Goal: Information Seeking & Learning: Learn about a topic

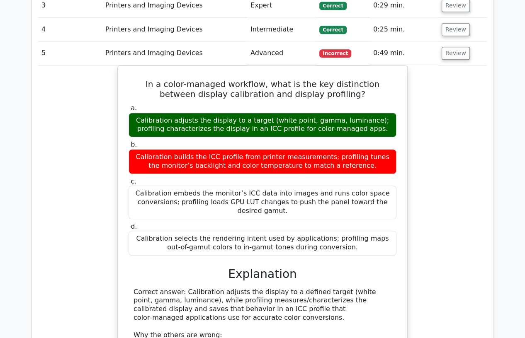
click at [65, 150] on div "In a color-managed workflow, what is the key distinction between display calibr…" at bounding box center [262, 281] width 449 height 431
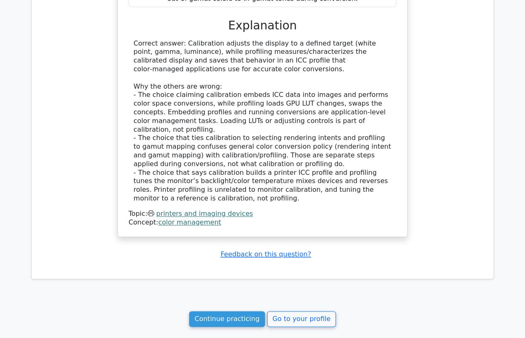
scroll to position [822, 0]
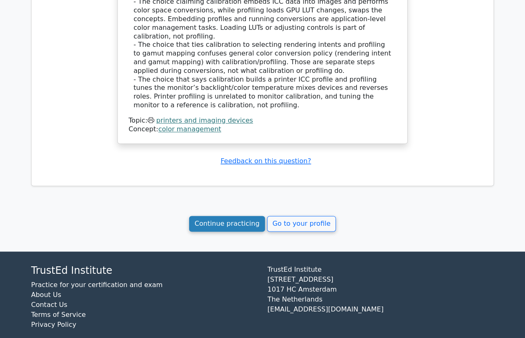
click at [204, 216] on link "Continue practicing" at bounding box center [227, 224] width 76 height 16
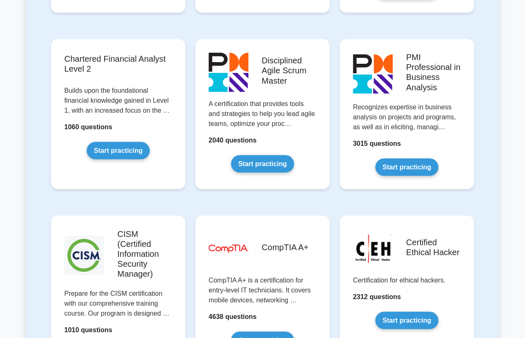
scroll to position [1152, 0]
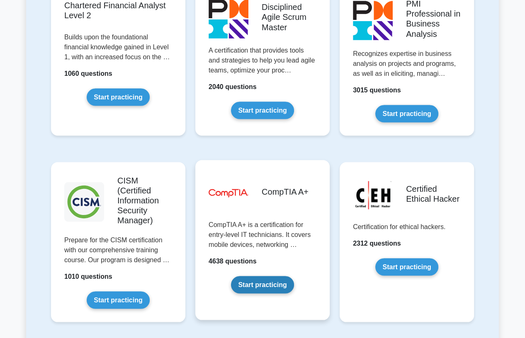
click at [263, 276] on link "Start practicing" at bounding box center [262, 284] width 63 height 17
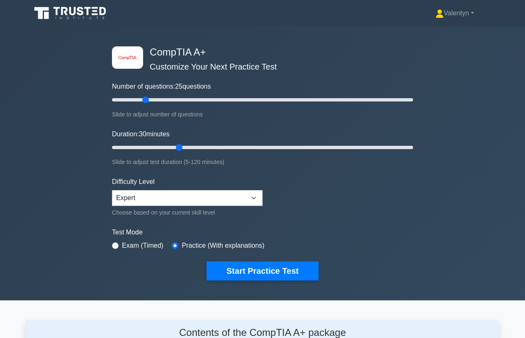
scroll to position [1146, 0]
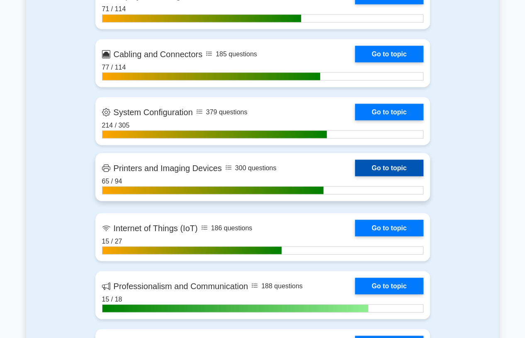
click at [374, 165] on link "Go to topic" at bounding box center [389, 168] width 68 height 17
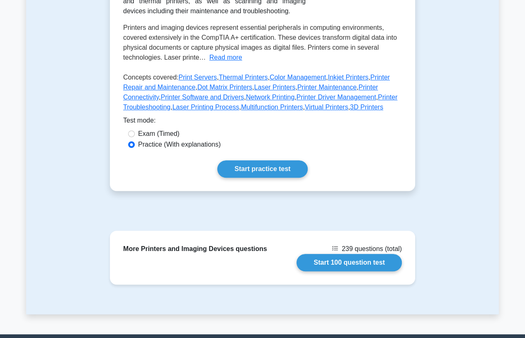
scroll to position [184, 0]
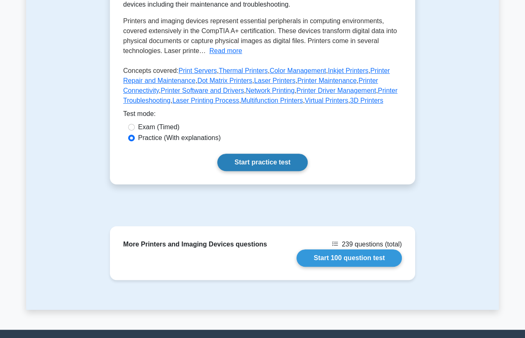
click at [255, 161] on link "Start practice test" at bounding box center [262, 162] width 90 height 17
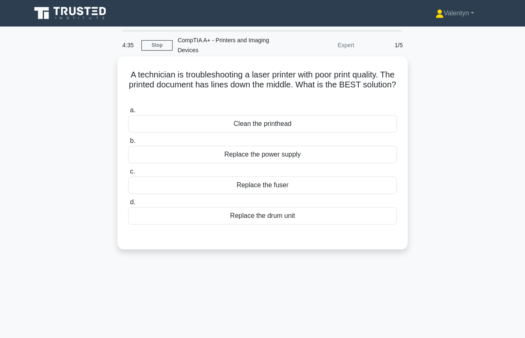
click at [277, 216] on div "Replace the drum unit" at bounding box center [262, 215] width 269 height 17
click at [128, 205] on input "d. Replace the drum unit" at bounding box center [128, 202] width 0 height 5
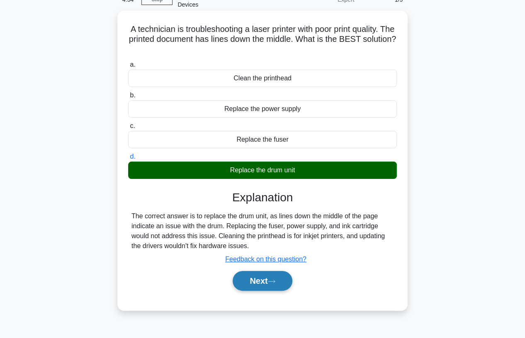
scroll to position [92, 0]
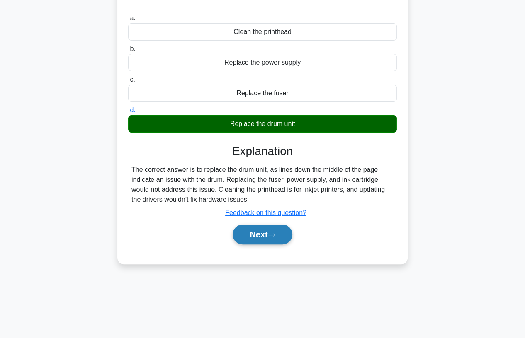
click at [268, 233] on button "Next" at bounding box center [262, 235] width 59 height 20
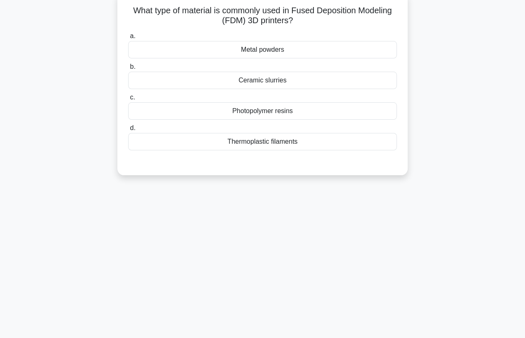
scroll to position [0, 0]
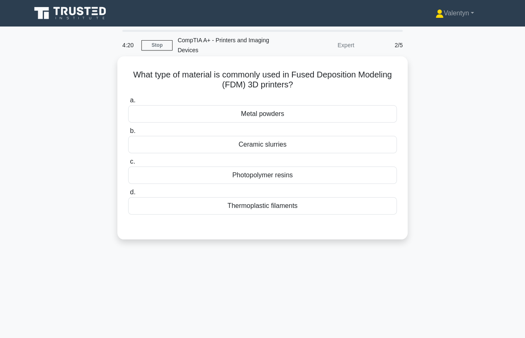
click at [282, 175] on div "Photopolymer resins" at bounding box center [262, 175] width 269 height 17
click at [128, 165] on input "c. Photopolymer resins" at bounding box center [128, 161] width 0 height 5
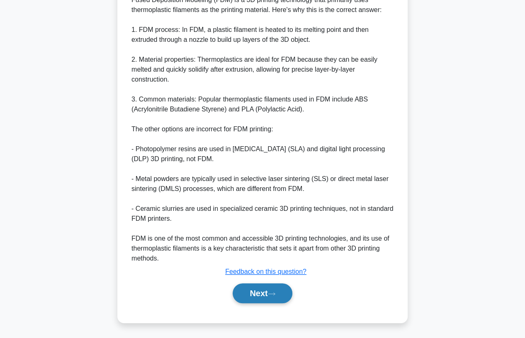
click at [248, 294] on button "Next" at bounding box center [262, 294] width 59 height 20
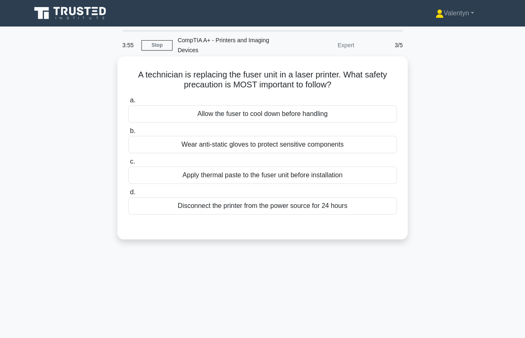
click at [296, 207] on div "Disconnect the printer from the power source for 24 hours" at bounding box center [262, 205] width 269 height 17
click at [128, 195] on input "d. Disconnect the printer from the power source for 24 hours" at bounding box center [128, 192] width 0 height 5
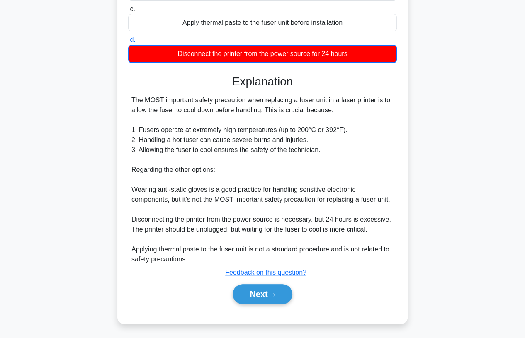
scroll to position [153, 0]
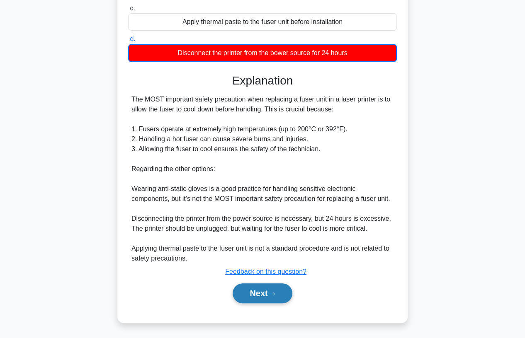
click at [267, 293] on button "Next" at bounding box center [262, 294] width 59 height 20
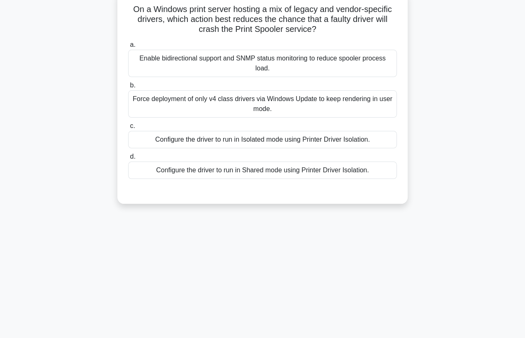
scroll to position [17, 0]
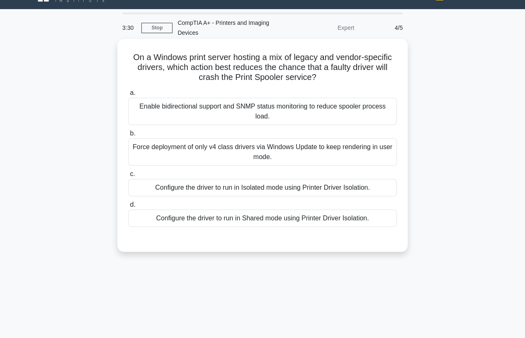
click at [248, 189] on div "Configure the driver to run in Isolated mode using Printer Driver Isolation." at bounding box center [262, 187] width 269 height 17
click at [128, 177] on input "c. Configure the driver to run in Isolated mode using Printer Driver Isolation." at bounding box center [128, 174] width 0 height 5
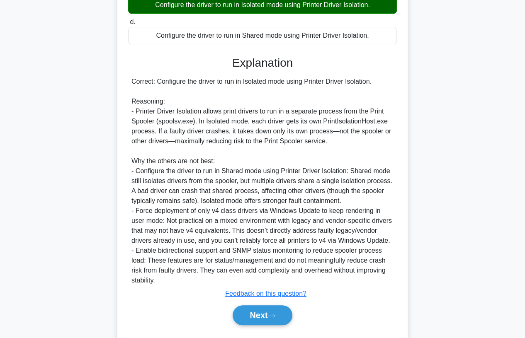
scroll to position [202, 0]
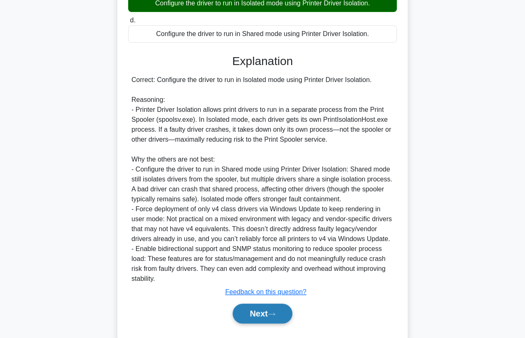
click at [255, 316] on button "Next" at bounding box center [262, 314] width 59 height 20
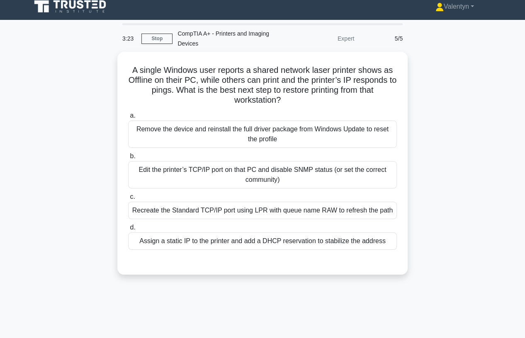
scroll to position [0, 0]
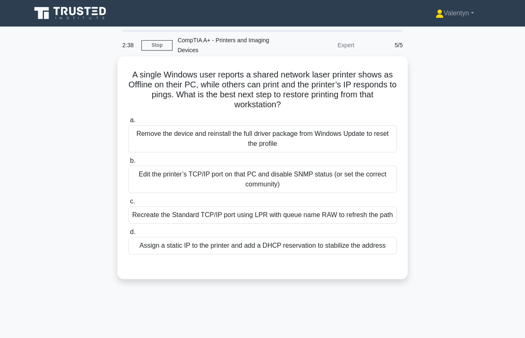
click at [255, 245] on div "Assign a static IP to the printer and add a DHCP reservation to stabilize the a…" at bounding box center [262, 245] width 269 height 17
click at [128, 235] on input "d. Assign a static IP to the printer and add a DHCP reservation to stabilize th…" at bounding box center [128, 232] width 0 height 5
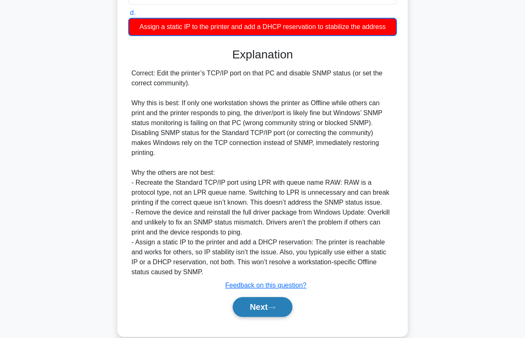
scroll to position [223, 0]
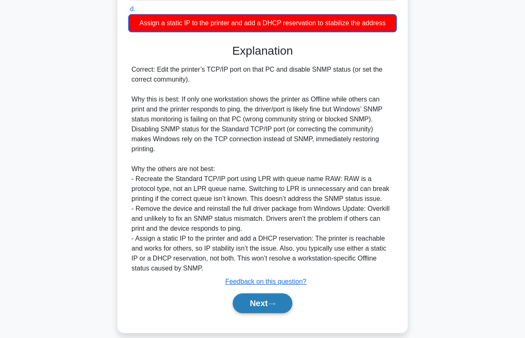
click at [261, 294] on button "Next" at bounding box center [262, 304] width 59 height 20
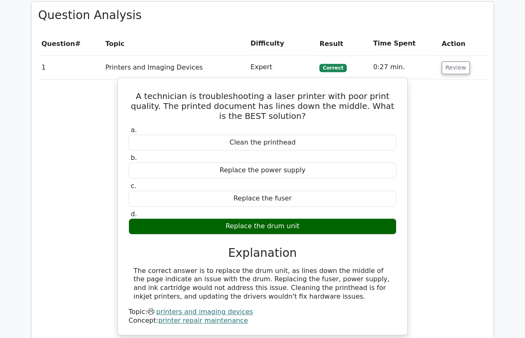
scroll to position [415, 0]
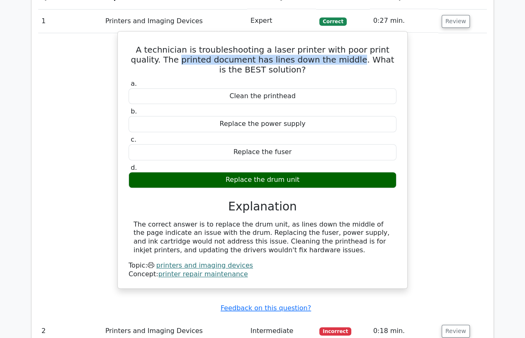
drag, startPoint x: 319, startPoint y: 60, endPoint x: 153, endPoint y: 63, distance: 165.5
click at [153, 63] on h5 "A technician is troubleshooting a laser printer with poor print quality. The pr…" at bounding box center [263, 60] width 270 height 30
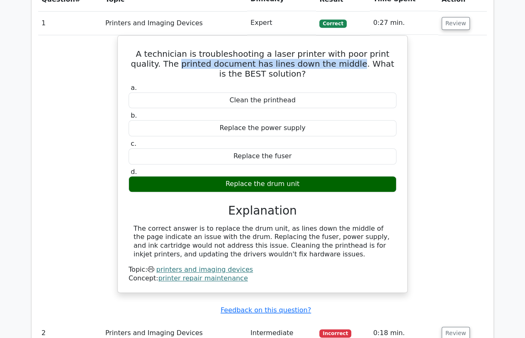
click at [148, 65] on div at bounding box center [148, 65] width 0 height 0
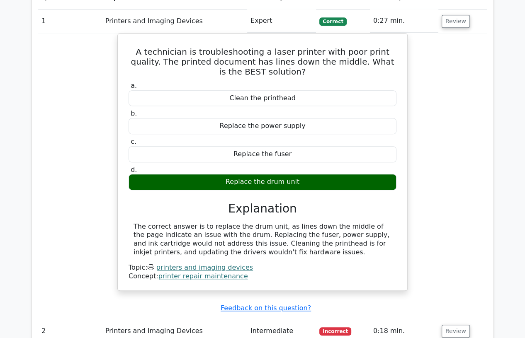
click at [429, 221] on div "A technician is troubleshooting a laser printer with poor print quality. The pr…" at bounding box center [262, 167] width 449 height 268
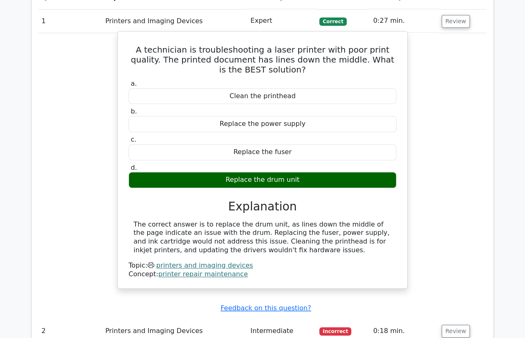
drag, startPoint x: 260, startPoint y: 249, endPoint x: 131, endPoint y: 52, distance: 234.9
click at [131, 52] on div "A technician is troubleshooting a laser printer with poor print quality. The pr…" at bounding box center [262, 160] width 283 height 251
copy div "A technician is troubleshooting a laser printer with poor print quality. The pr…"
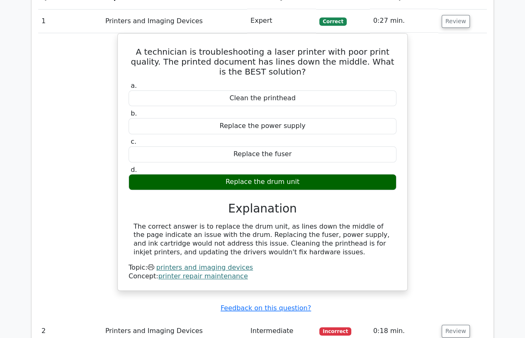
drag, startPoint x: 82, startPoint y: 101, endPoint x: 107, endPoint y: 87, distance: 29.3
click at [83, 100] on div "A technician is troubleshooting a laser printer with poor print quality. The pr…" at bounding box center [262, 167] width 449 height 268
click at [450, 20] on button "Review" at bounding box center [456, 21] width 28 height 13
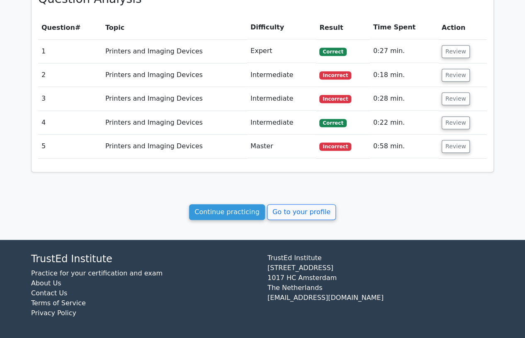
scroll to position [383, 0]
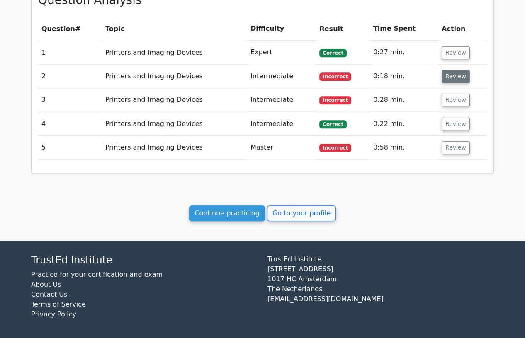
click at [451, 74] on button "Review" at bounding box center [456, 76] width 28 height 13
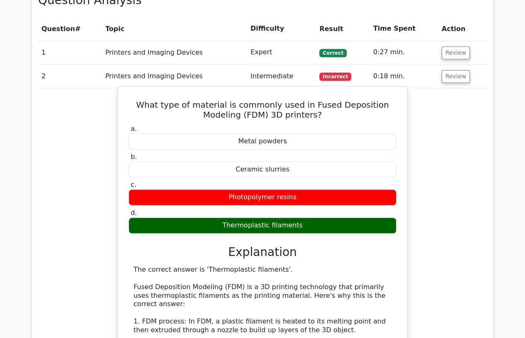
drag, startPoint x: 266, startPoint y: 270, endPoint x: 257, endPoint y: 270, distance: 9.1
drag, startPoint x: 268, startPoint y: 270, endPoint x: 198, endPoint y: 270, distance: 70.1
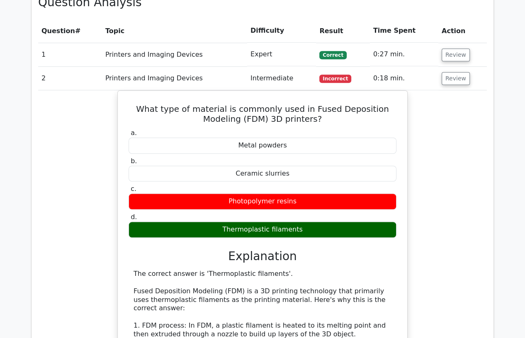
click at [193, 274] on div at bounding box center [193, 274] width 0 height 0
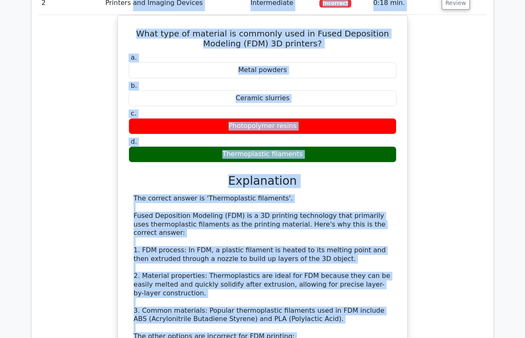
scroll to position [439, 0]
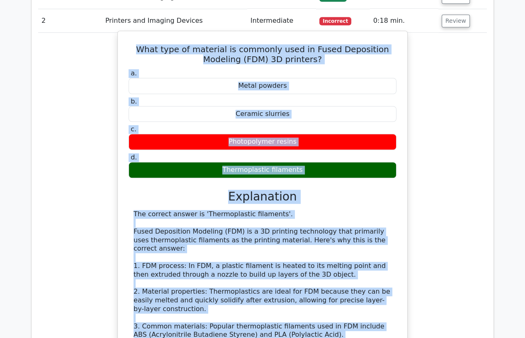
drag, startPoint x: 168, startPoint y: 281, endPoint x: 126, endPoint y: 36, distance: 248.2
click at [126, 36] on div "What type of material is commonly used in Fused Deposition Modeling (FDM) 3D pr…" at bounding box center [262, 266] width 283 height 465
copy div "What type of material is commonly used in Fused Deposition Modeling (FDM) 3D pr…"
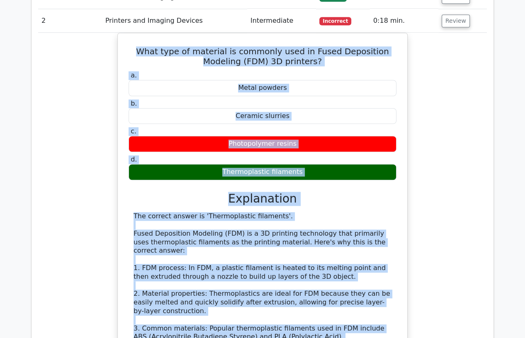
click at [83, 200] on div "What type of material is commonly used in Fused Deposition Modeling (FDM) 3D pr…" at bounding box center [262, 274] width 449 height 482
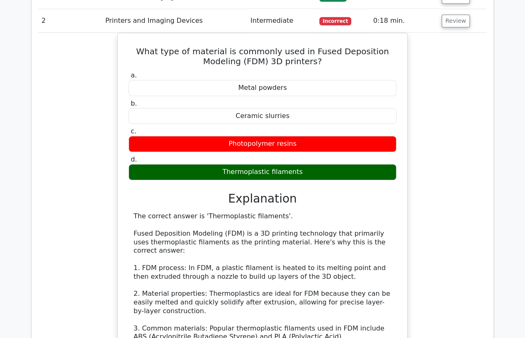
drag, startPoint x: 78, startPoint y: 121, endPoint x: 77, endPoint y: 117, distance: 4.5
click at [78, 121] on div "What type of material is commonly used in Fused Deposition Modeling (FDM) 3D pr…" at bounding box center [262, 274] width 449 height 482
click at [448, 22] on button "Review" at bounding box center [456, 21] width 28 height 13
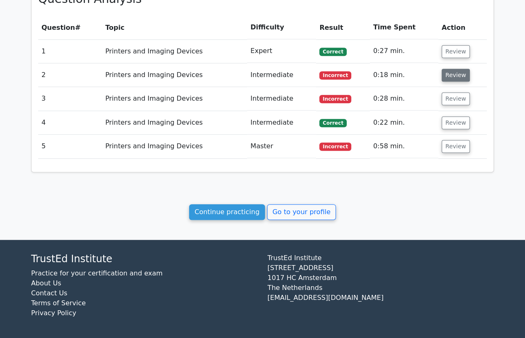
scroll to position [383, 0]
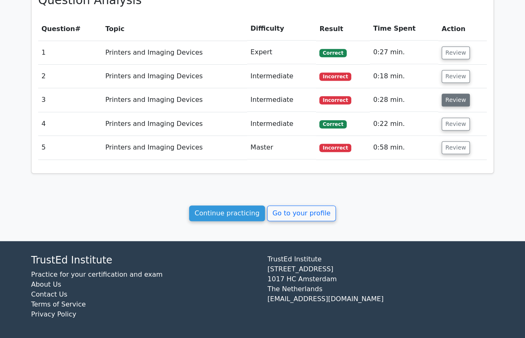
click at [454, 98] on button "Review" at bounding box center [456, 100] width 28 height 13
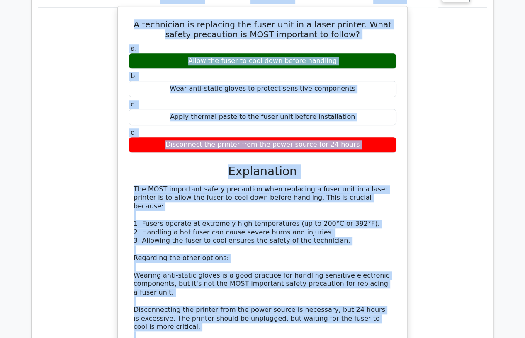
scroll to position [483, 0]
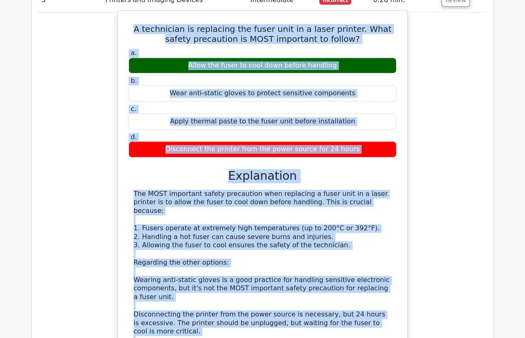
drag, startPoint x: 203, startPoint y: 255, endPoint x: 129, endPoint y: 17, distance: 249.1
click at [129, 17] on div "A technician is replacing the fuser unit in a laser printer. What safety precau…" at bounding box center [262, 203] width 283 height 379
copy div "A technician is replacing the fuser unit in a laser printer. What safety precau…"
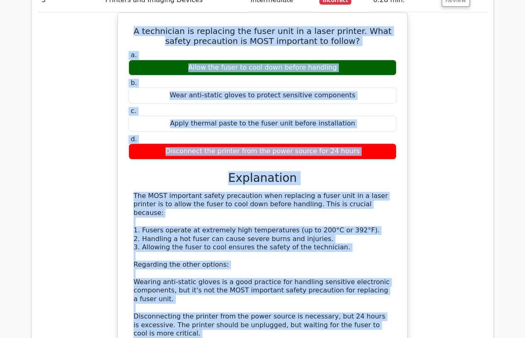
click at [88, 171] on div "A technician is replacing the fuser unit in a laser printer. What safety precau…" at bounding box center [262, 210] width 449 height 396
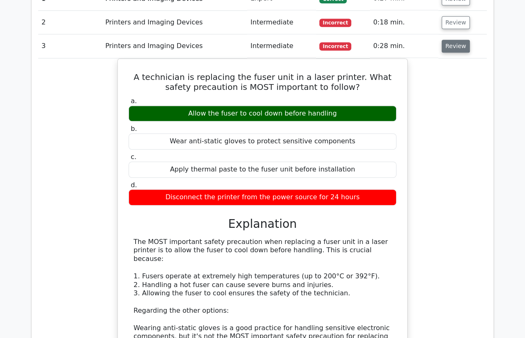
click at [445, 45] on button "Review" at bounding box center [456, 46] width 28 height 13
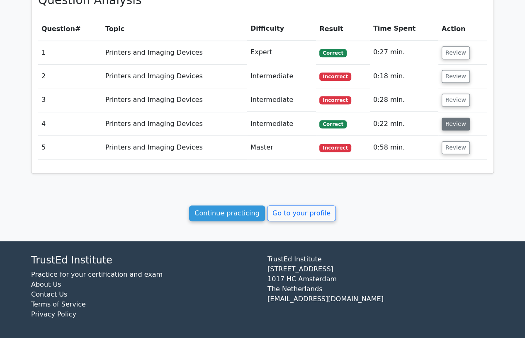
click at [451, 124] on button "Review" at bounding box center [456, 124] width 28 height 13
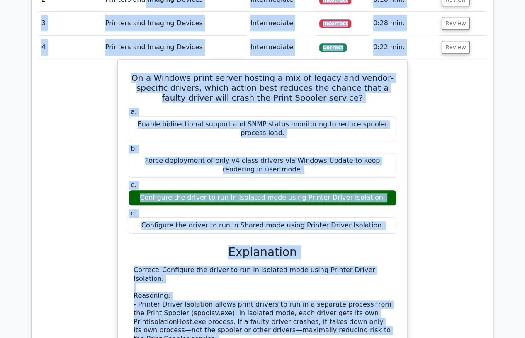
scroll to position [432, 0]
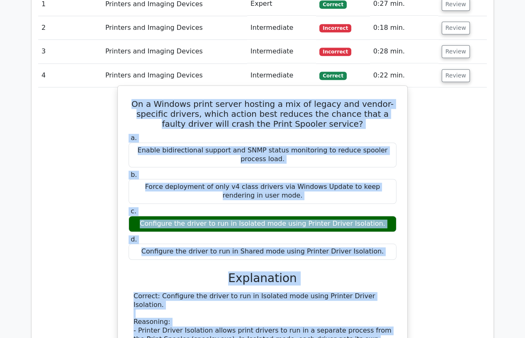
drag, startPoint x: 165, startPoint y: 293, endPoint x: 122, endPoint y: 104, distance: 194.1
click at [122, 104] on div "On a Windows print server hosting a mix of legacy and vendor-specific drivers, …" at bounding box center [262, 313] width 283 height 449
copy div "On a Windows print server hosting a mix of legacy and vendor-specific drivers, …"
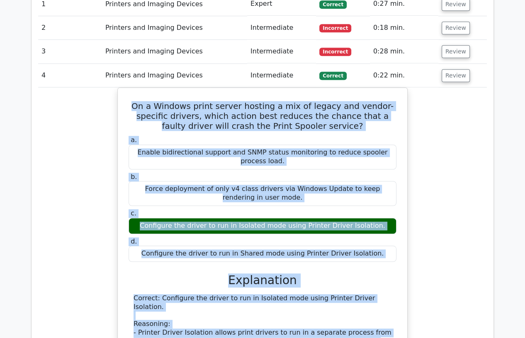
click at [83, 163] on div "On a Windows print server hosting a mix of legacy and vendor-specific drivers, …" at bounding box center [262, 321] width 449 height 467
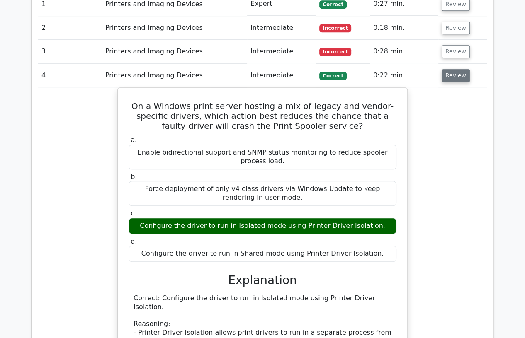
click at [454, 80] on button "Review" at bounding box center [456, 75] width 28 height 13
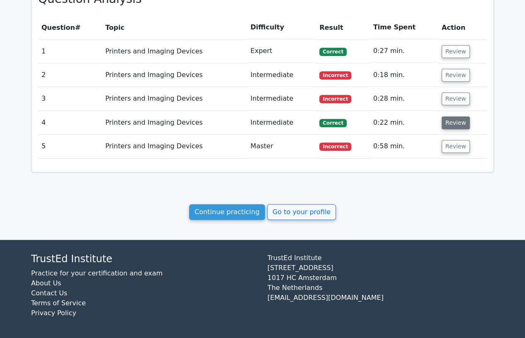
scroll to position [383, 0]
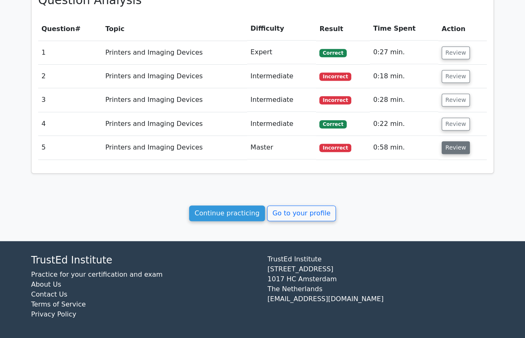
click at [448, 147] on button "Review" at bounding box center [456, 147] width 28 height 13
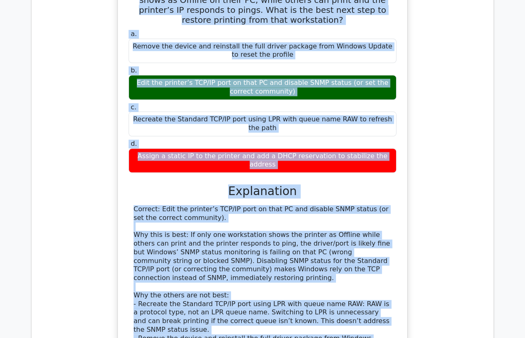
scroll to position [546, 0]
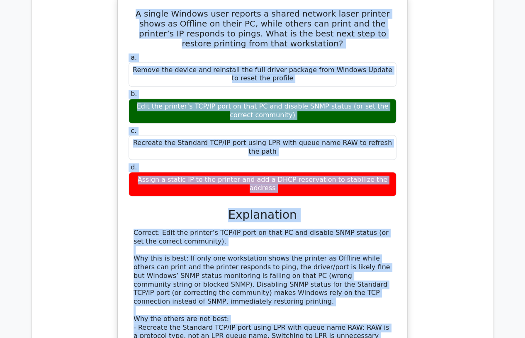
drag, startPoint x: 216, startPoint y: 276, endPoint x: 128, endPoint y: 12, distance: 277.6
click at [128, 12] on div "A single Windows user reports a shared network laser printer shows as Offline o…" at bounding box center [262, 224] width 283 height 450
copy div "A single Windows user reports a shared network laser printer shows as Offline o…"
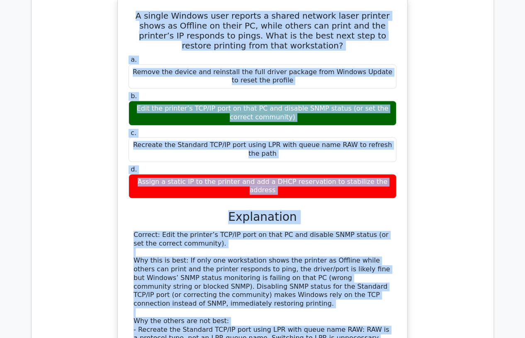
click at [78, 52] on div "A single Windows user reports a shared network laser printer shows as Offline o…" at bounding box center [262, 231] width 449 height 468
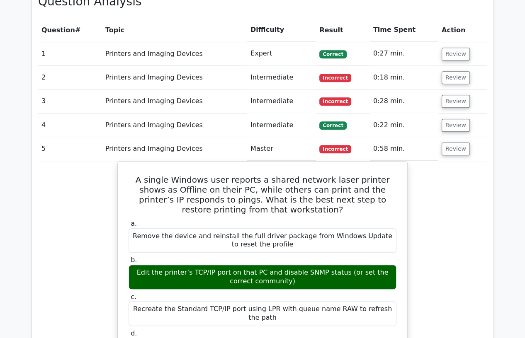
scroll to position [362, 0]
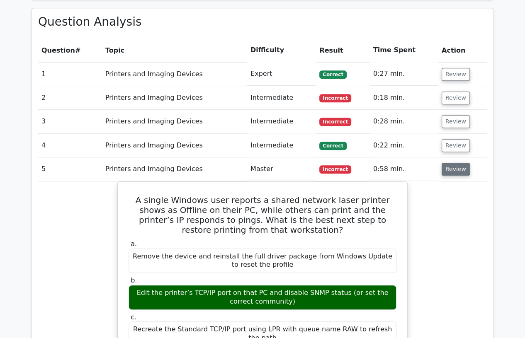
drag, startPoint x: 467, startPoint y: 172, endPoint x: 455, endPoint y: 168, distance: 12.5
click at [464, 171] on td "Review" at bounding box center [462, 170] width 49 height 24
click at [454, 169] on button "Review" at bounding box center [456, 169] width 28 height 13
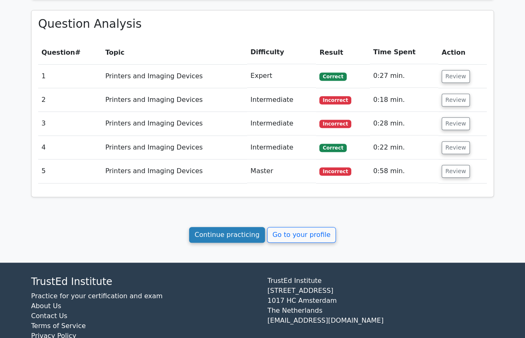
click at [216, 235] on link "Continue practicing" at bounding box center [227, 235] width 76 height 16
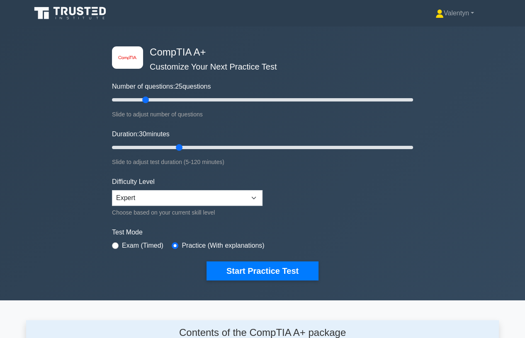
scroll to position [1146, 0]
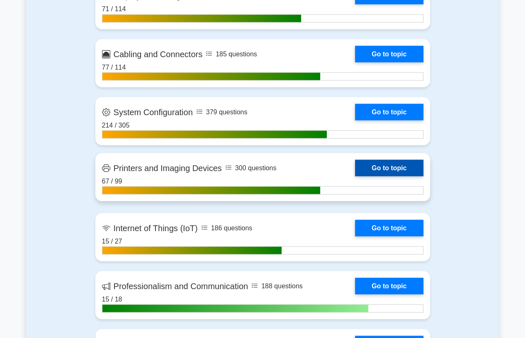
click at [397, 167] on link "Go to topic" at bounding box center [389, 168] width 68 height 17
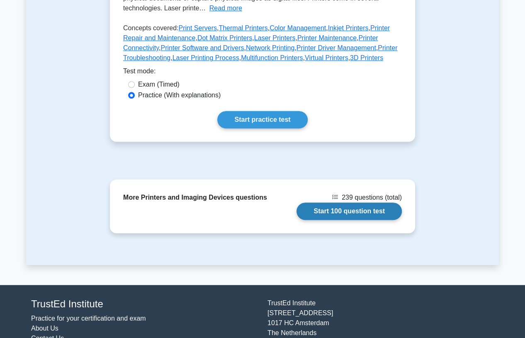
scroll to position [230, 0]
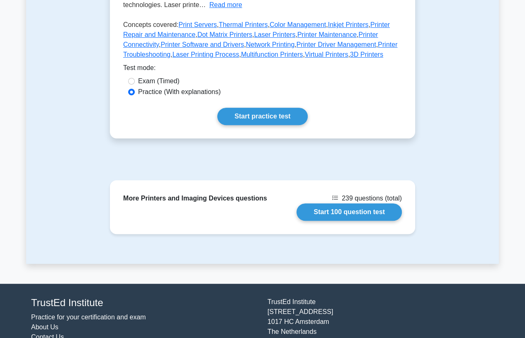
click at [242, 112] on link "Start practice test" at bounding box center [262, 116] width 90 height 17
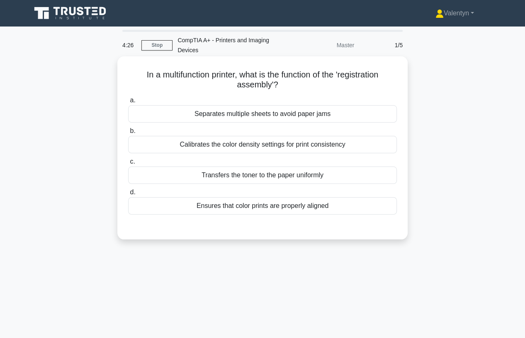
click at [324, 119] on div "Separates multiple sheets to avoid paper jams" at bounding box center [262, 113] width 269 height 17
click at [128, 103] on input "a. Separates multiple sheets to avoid paper jams" at bounding box center [128, 100] width 0 height 5
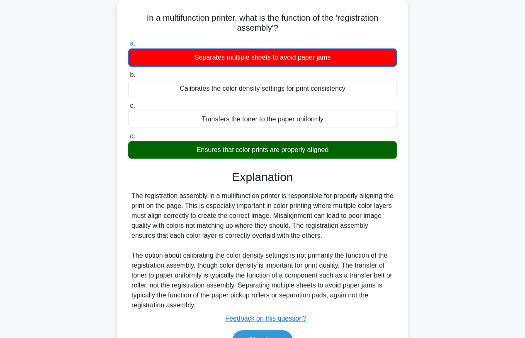
scroll to position [109, 0]
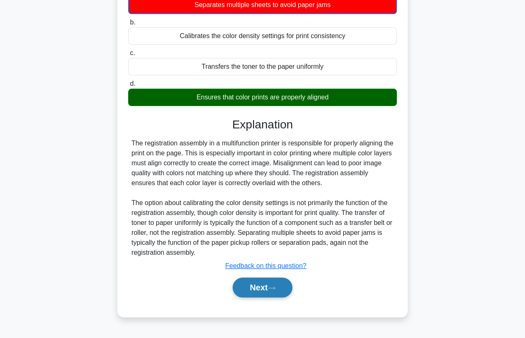
click at [273, 288] on icon at bounding box center [271, 288] width 7 height 5
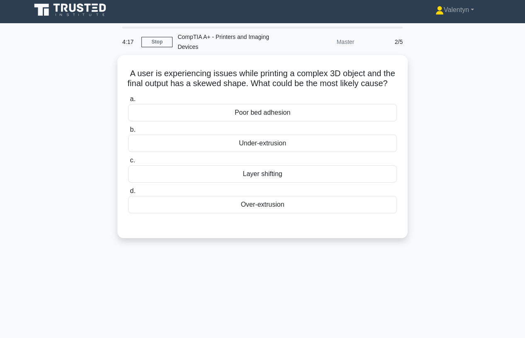
scroll to position [0, 0]
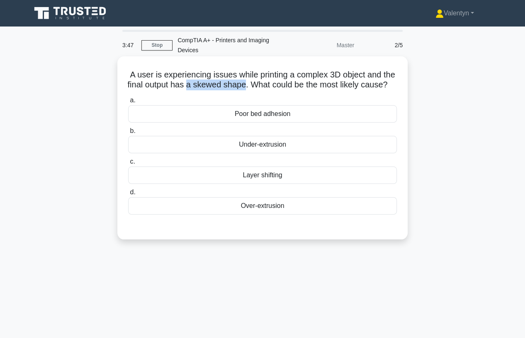
drag, startPoint x: 272, startPoint y: 85, endPoint x: 214, endPoint y: 84, distance: 57.6
click at [214, 84] on h5 "A user is experiencing issues while printing a complex 3D object and the final …" at bounding box center [262, 80] width 270 height 21
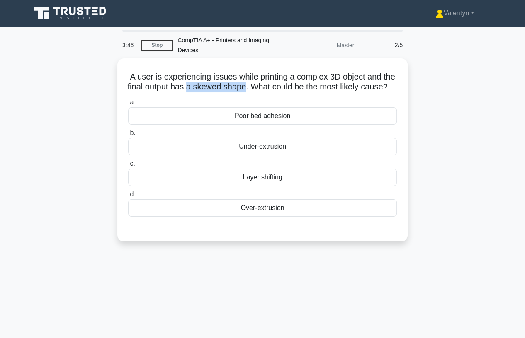
click at [209, 68] on div at bounding box center [209, 68] width 0 height 0
click at [442, 131] on div "A user is experiencing issues while printing a complex 3D object and the final …" at bounding box center [262, 154] width 473 height 193
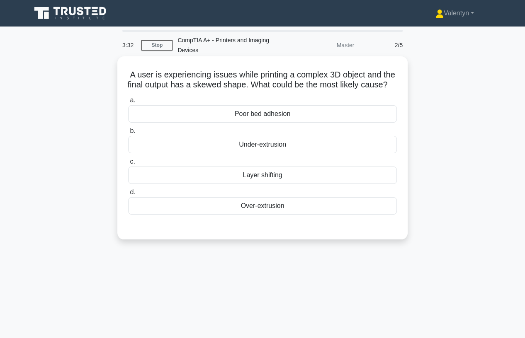
click at [269, 184] on div "Layer shifting" at bounding box center [262, 175] width 269 height 17
click at [128, 165] on input "c. Layer shifting" at bounding box center [128, 161] width 0 height 5
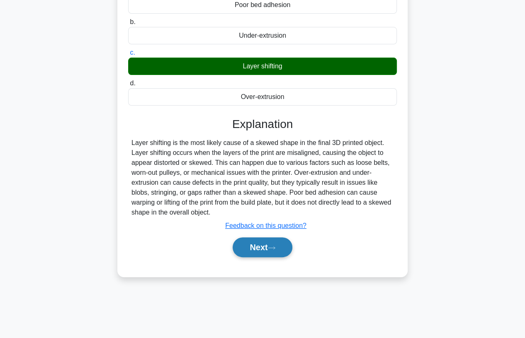
scroll to position [109, 0]
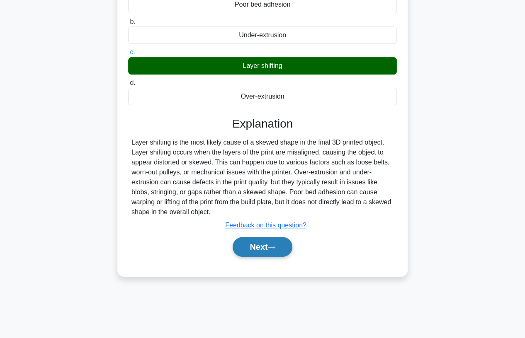
click at [282, 254] on button "Next" at bounding box center [262, 247] width 59 height 20
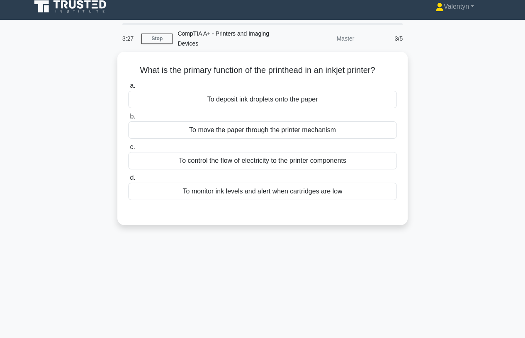
scroll to position [0, 0]
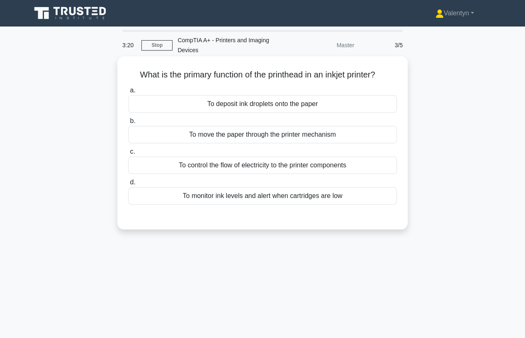
click at [303, 108] on div "To deposit ink droplets onto the paper" at bounding box center [262, 103] width 269 height 17
click at [128, 93] on input "a. To deposit ink droplets onto the paper" at bounding box center [128, 90] width 0 height 5
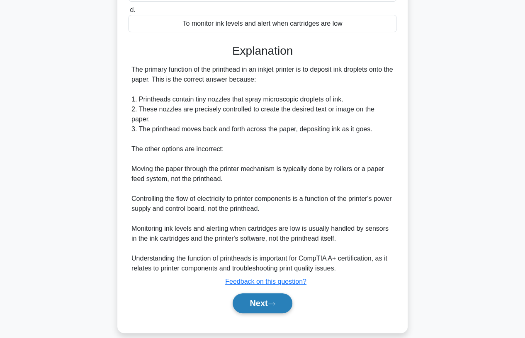
click at [276, 294] on button "Next" at bounding box center [262, 304] width 59 height 20
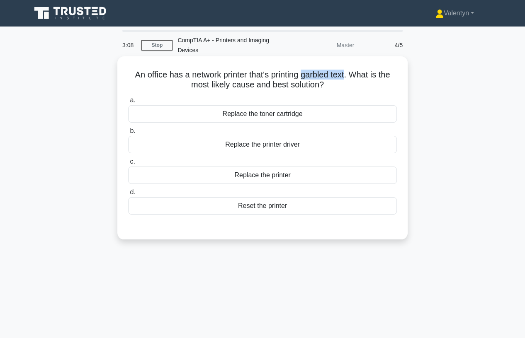
drag, startPoint x: 348, startPoint y: 75, endPoint x: 304, endPoint y: 76, distance: 44.8
click at [304, 76] on h5 "An office has a network printer that's printing garbled text. What is the most …" at bounding box center [262, 80] width 270 height 21
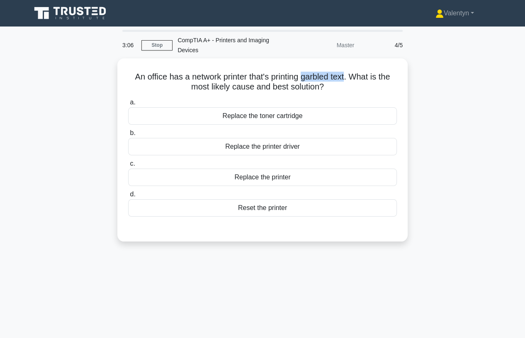
click at [298, 80] on div at bounding box center [298, 80] width 0 height 0
click at [429, 110] on div "An office has a network printer that's printing garbled text. What is the most …" at bounding box center [262, 154] width 473 height 193
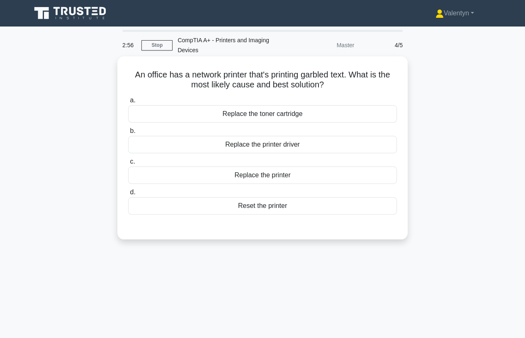
click at [300, 146] on div "Replace the printer driver" at bounding box center [262, 144] width 269 height 17
click at [128, 134] on input "b. Replace the printer driver" at bounding box center [128, 131] width 0 height 5
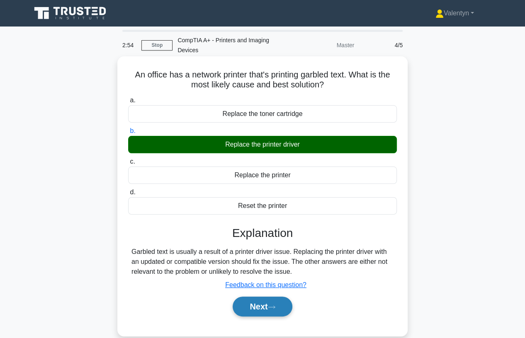
click at [263, 311] on button "Next" at bounding box center [262, 307] width 59 height 20
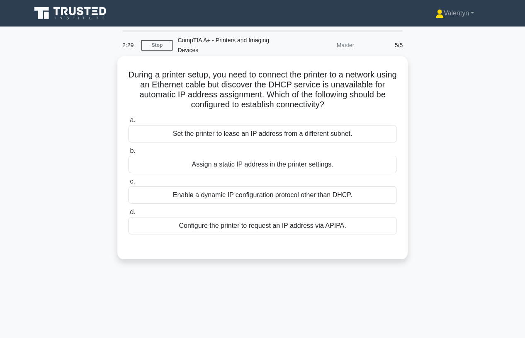
click at [322, 163] on div "Assign a static IP address in the printer settings." at bounding box center [262, 164] width 269 height 17
click at [128, 154] on input "b. Assign a static IP address in the printer settings." at bounding box center [128, 150] width 0 height 5
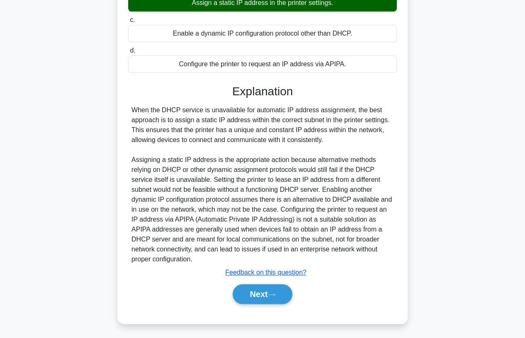
scroll to position [163, 0]
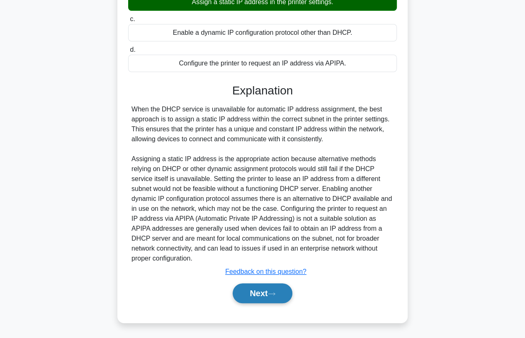
click at [272, 289] on button "Next" at bounding box center [262, 294] width 59 height 20
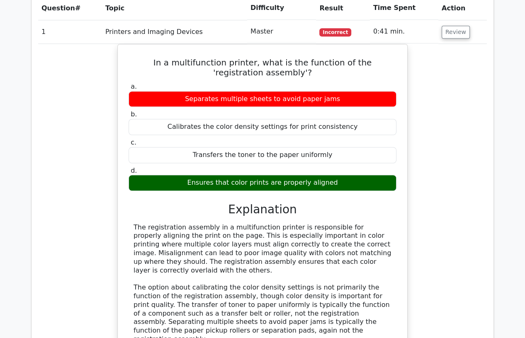
scroll to position [415, 0]
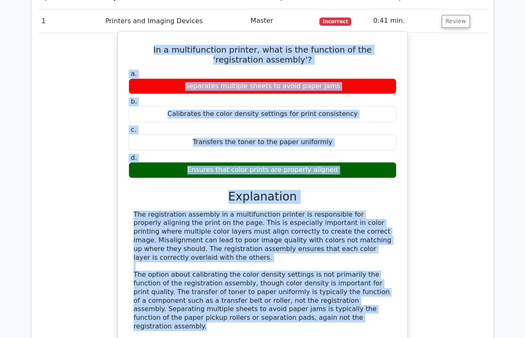
drag, startPoint x: 219, startPoint y: 297, endPoint x: 137, endPoint y: 49, distance: 261.1
click at [137, 49] on div "In a multifunction printer, what is the function of the 'registration assembly'…" at bounding box center [262, 198] width 283 height 327
copy div "In a multifunction printer, what is the function of the 'registration assembly'…"
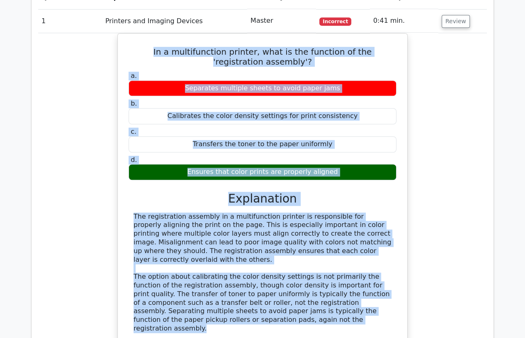
click at [51, 161] on div "In a multifunction printer, what is the function of the 'registration assembly'…" at bounding box center [262, 205] width 449 height 345
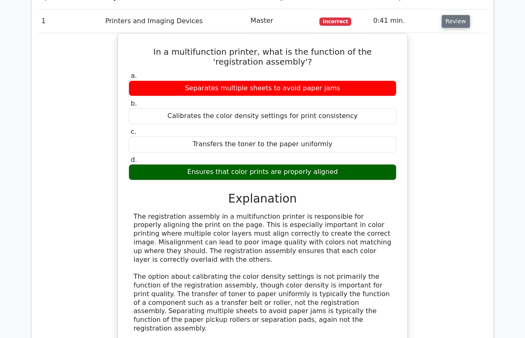
click at [450, 21] on button "Review" at bounding box center [456, 21] width 28 height 13
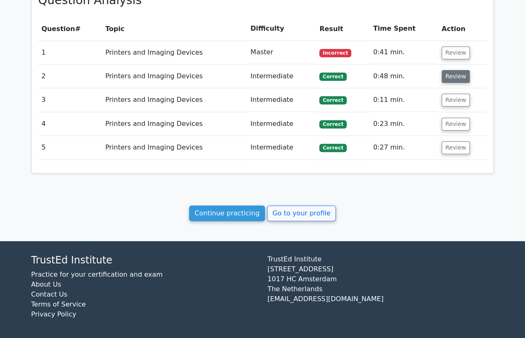
click at [454, 74] on button "Review" at bounding box center [456, 76] width 28 height 13
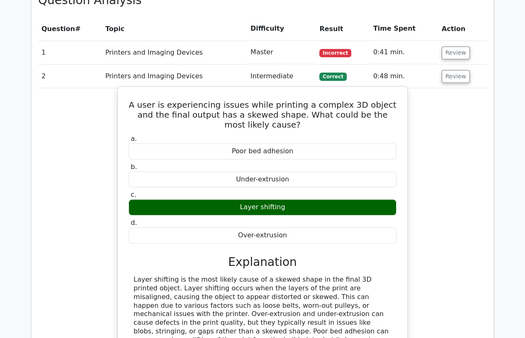
scroll to position [429, 0]
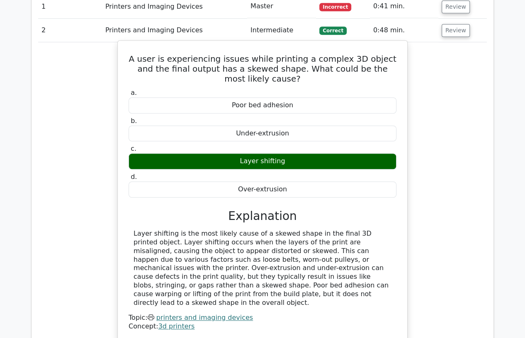
drag, startPoint x: 239, startPoint y: 294, endPoint x: 133, endPoint y: 62, distance: 255.2
click at [133, 62] on div "A user is experiencing issues while printing a complex 3D object and the final …" at bounding box center [262, 191] width 283 height 294
copy div "A user is experiencing issues while printing a complex 3D object and the final …"
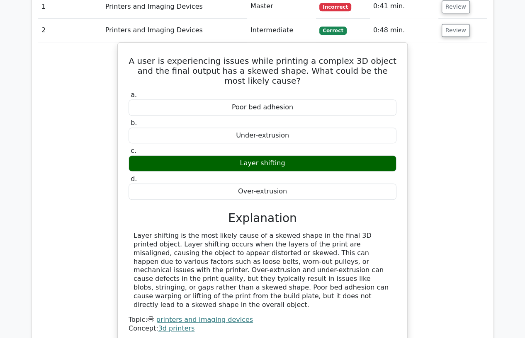
click at [53, 107] on div "A user is experiencing issues while printing a complex 3D object and the final …" at bounding box center [262, 197] width 449 height 311
click at [456, 29] on button "Review" at bounding box center [456, 30] width 28 height 13
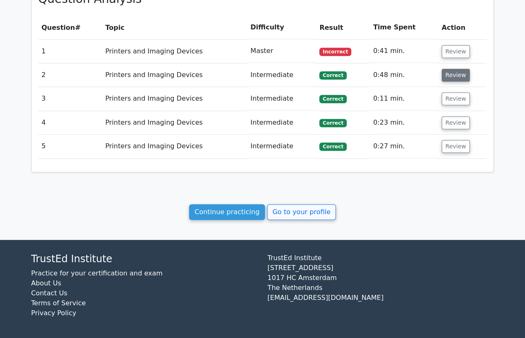
scroll to position [383, 0]
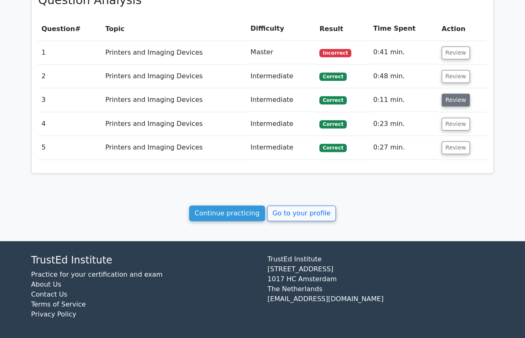
click at [450, 101] on button "Review" at bounding box center [456, 100] width 28 height 13
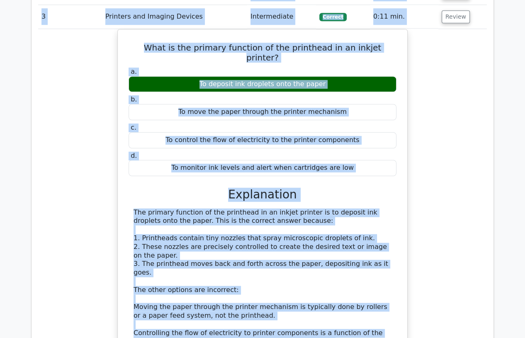
scroll to position [449, 0]
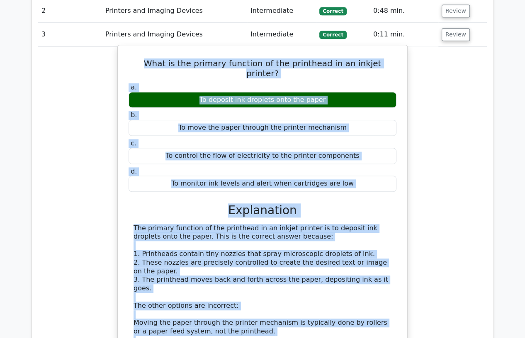
drag, startPoint x: 350, startPoint y: 226, endPoint x: 124, endPoint y: 65, distance: 277.3
click at [124, 65] on div "What is the primary function of the printhead in an inkjet printer? a. To depos…" at bounding box center [262, 255] width 283 height 413
copy div "What is the primary function of the printhead in an inkjet printer? a. To depos…"
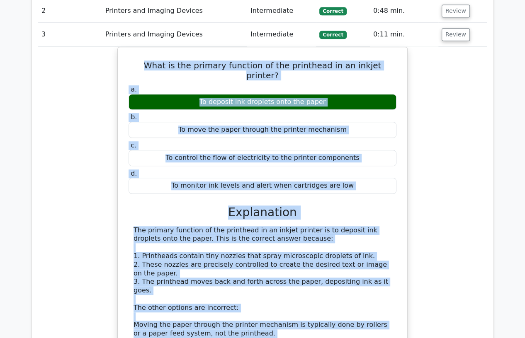
click at [89, 146] on div "What is the primary function of the printhead in an inkjet printer? a. To depos…" at bounding box center [262, 262] width 449 height 431
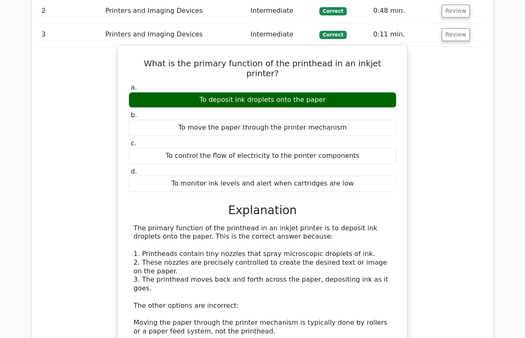
click at [266, 92] on div "To deposit ink droplets onto the paper" at bounding box center [263, 100] width 268 height 16
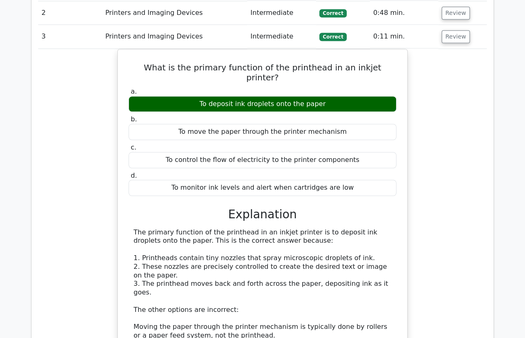
click at [260, 73] on div at bounding box center [260, 73] width 0 height 0
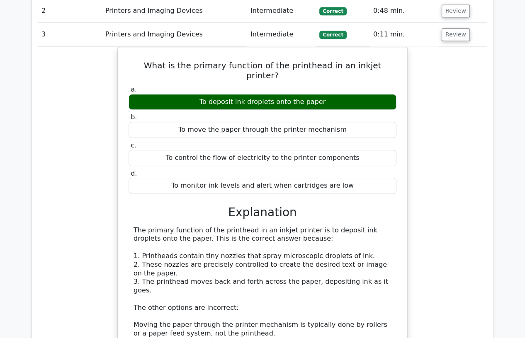
click at [103, 126] on div "What is the primary function of the printhead in an inkjet printer? a. To depos…" at bounding box center [262, 262] width 449 height 431
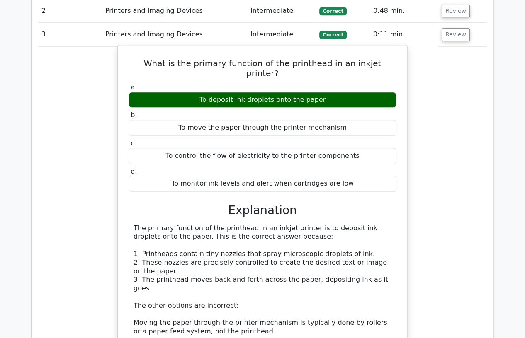
drag, startPoint x: 320, startPoint y: 88, endPoint x: 204, endPoint y: 90, distance: 116.2
click at [204, 92] on div "To deposit ink droplets onto the paper" at bounding box center [263, 100] width 268 height 16
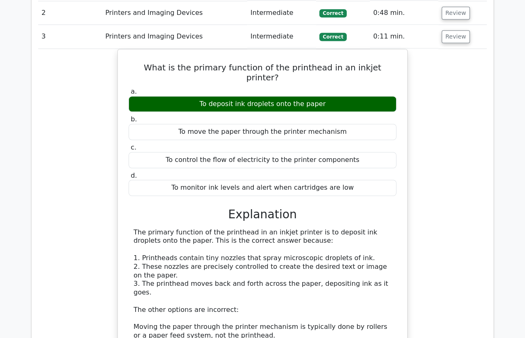
click at [199, 94] on div at bounding box center [199, 94] width 0 height 0
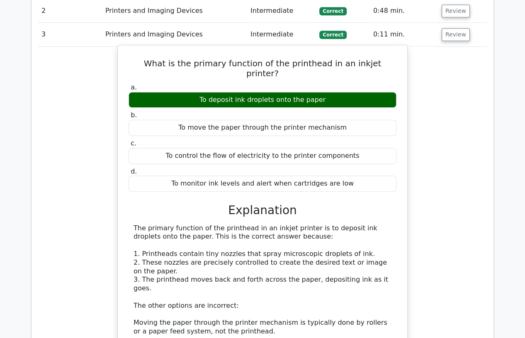
drag, startPoint x: 79, startPoint y: 119, endPoint x: 128, endPoint y: 87, distance: 58.7
click at [79, 119] on div "What is the primary function of the printhead in an inkjet printer? a. To depos…" at bounding box center [262, 262] width 449 height 431
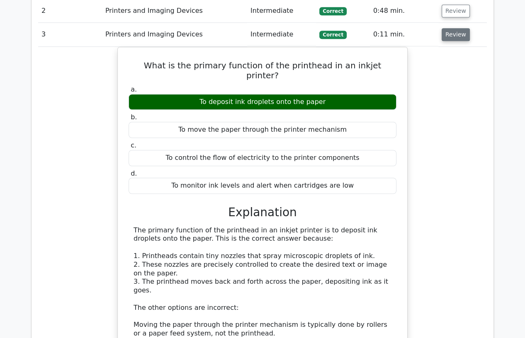
click at [455, 34] on button "Review" at bounding box center [456, 34] width 28 height 13
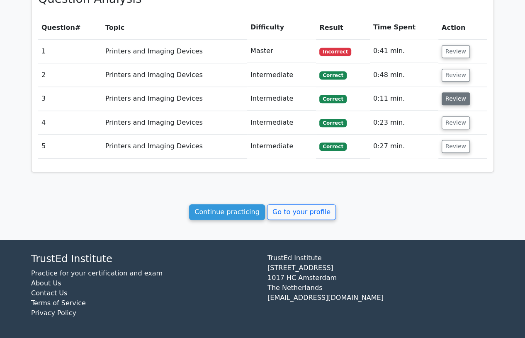
scroll to position [383, 0]
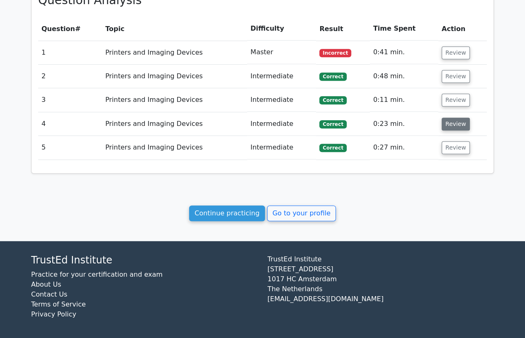
click at [455, 124] on button "Review" at bounding box center [456, 124] width 28 height 13
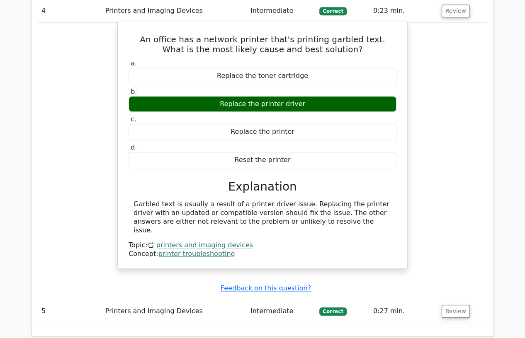
scroll to position [475, 0]
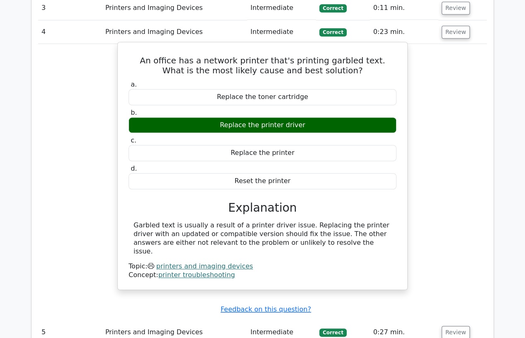
drag, startPoint x: 291, startPoint y: 235, endPoint x: 136, endPoint y: 64, distance: 230.5
click at [136, 64] on div "An office has a network printer that's printing garbled text. What is the most …" at bounding box center [262, 166] width 283 height 241
copy div "n office has a network printer that's printing garbled text. What is the most l…"
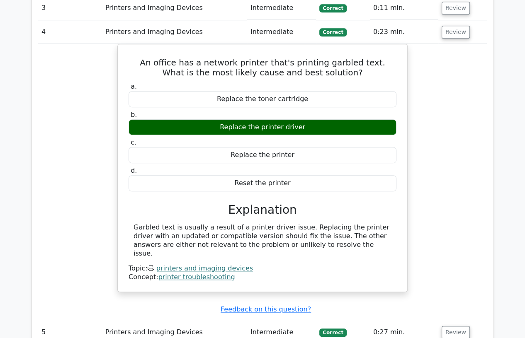
click at [56, 148] on div "An office has a network printer that's printing garbled text. What is the most …" at bounding box center [262, 173] width 449 height 258
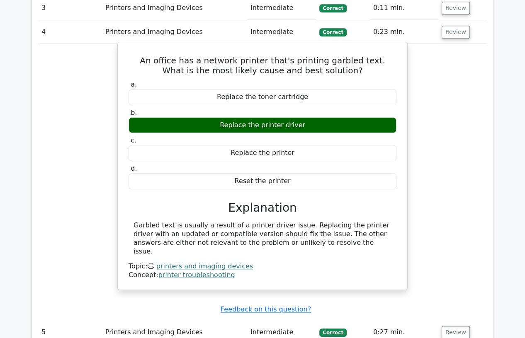
click at [313, 58] on h5 "An office has a network printer that's printing garbled text. What is the most …" at bounding box center [263, 66] width 270 height 20
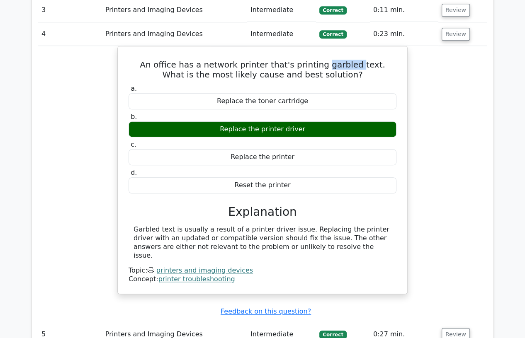
click at [308, 43] on div at bounding box center [308, 43] width 0 height 0
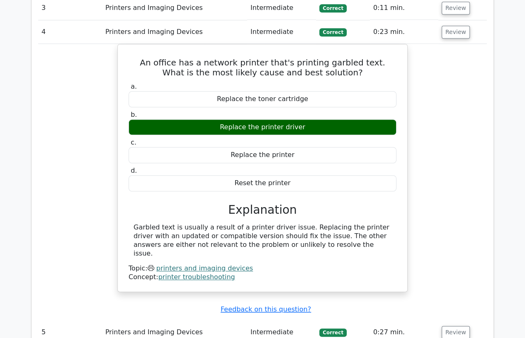
click at [421, 168] on div "An office has a network printer that's printing garbled text. What is the most …" at bounding box center [262, 173] width 449 height 258
click at [100, 131] on div "An office has a network printer that's printing garbled text. What is the most …" at bounding box center [262, 173] width 449 height 258
click at [445, 32] on button "Review" at bounding box center [456, 32] width 28 height 13
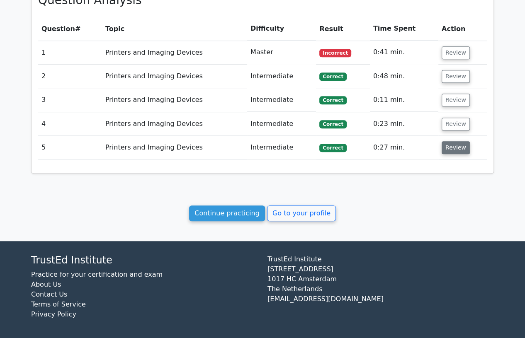
click at [445, 143] on button "Review" at bounding box center [456, 147] width 28 height 13
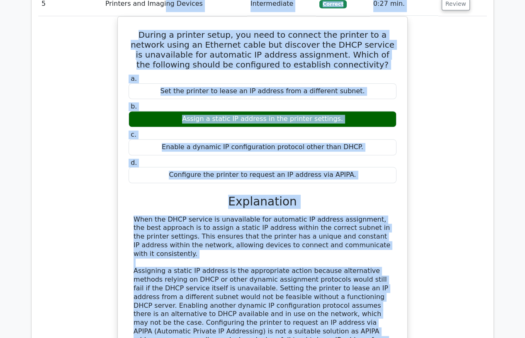
scroll to position [505, 0]
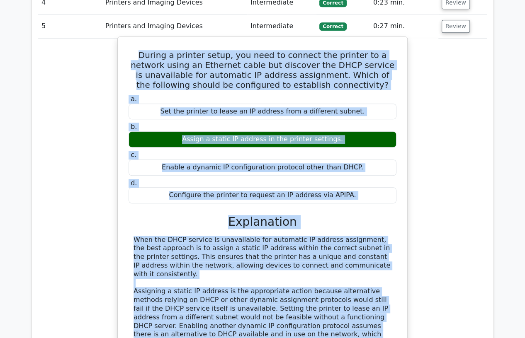
drag, startPoint x: 200, startPoint y: 260, endPoint x: 126, endPoint y: 56, distance: 216.2
click at [126, 56] on div "During a printer setup, you need to connect the printer to a network using an E…" at bounding box center [262, 231] width 283 height 382
copy div "During a printer setup, you need to connect the printer to a network using an E…"
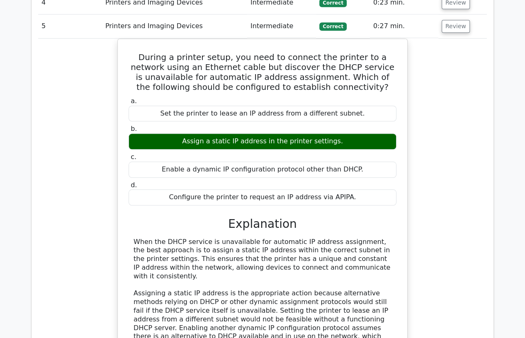
click at [116, 29] on td "Printers and Imaging Devices" at bounding box center [174, 27] width 145 height 24
click at [453, 26] on button "Review" at bounding box center [456, 26] width 28 height 13
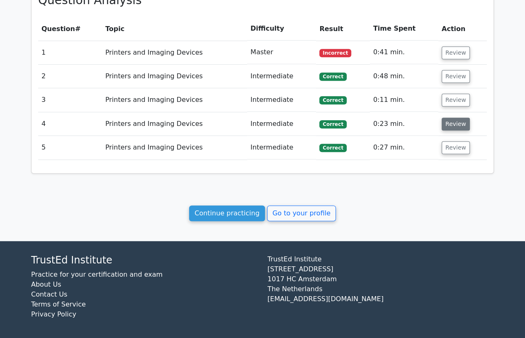
click at [452, 123] on button "Review" at bounding box center [456, 124] width 28 height 13
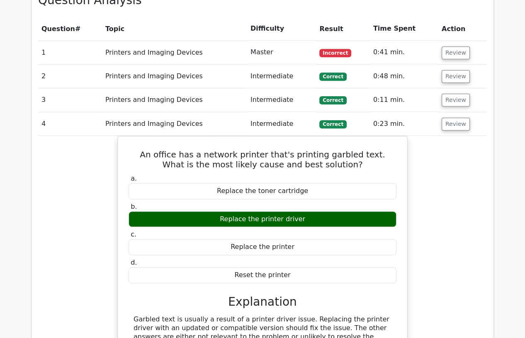
click at [85, 214] on div "An office has a network printer that's printing garbled text. What is the most …" at bounding box center [262, 265] width 449 height 258
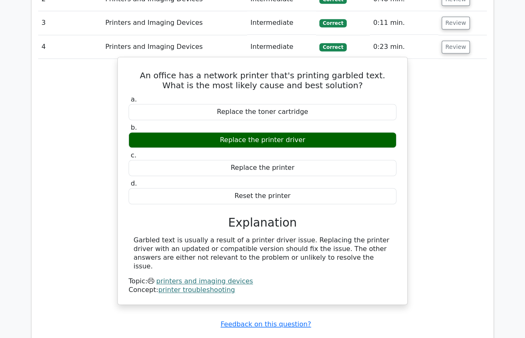
scroll to position [614, 0]
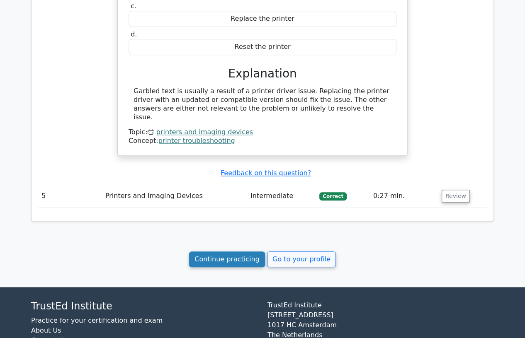
click at [225, 255] on link "Continue practicing" at bounding box center [227, 260] width 76 height 16
